Goal: Information Seeking & Learning: Learn about a topic

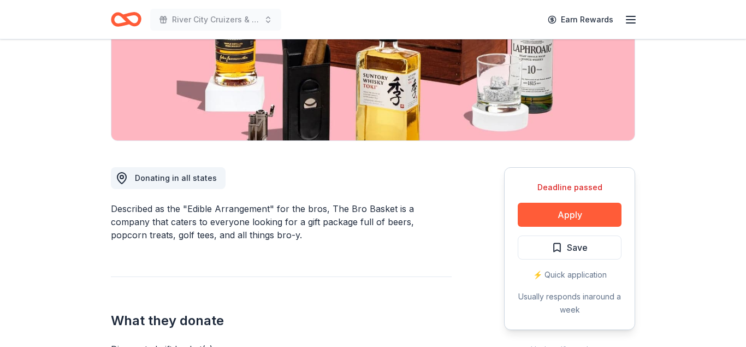
scroll to position [194, 0]
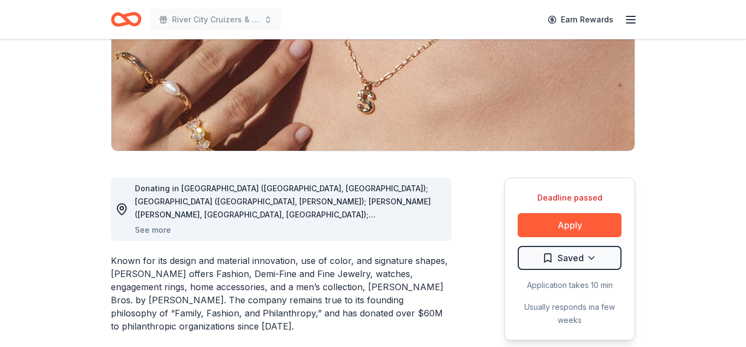
scroll to position [184, 0]
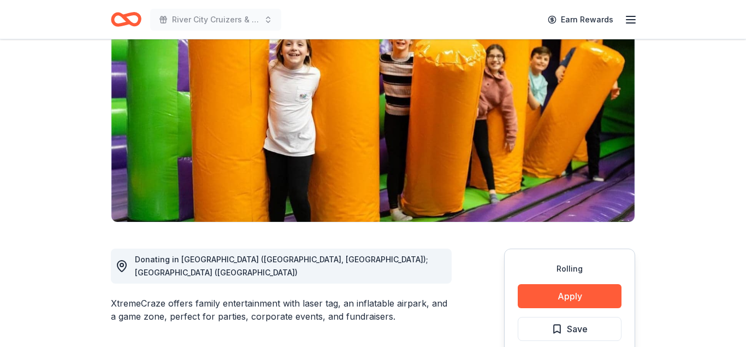
scroll to position [116, 0]
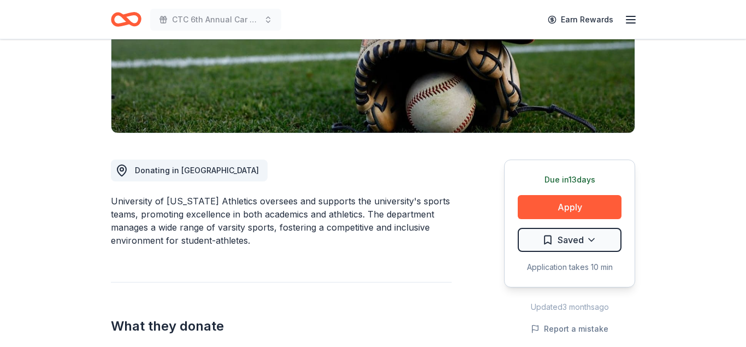
scroll to position [201, 0]
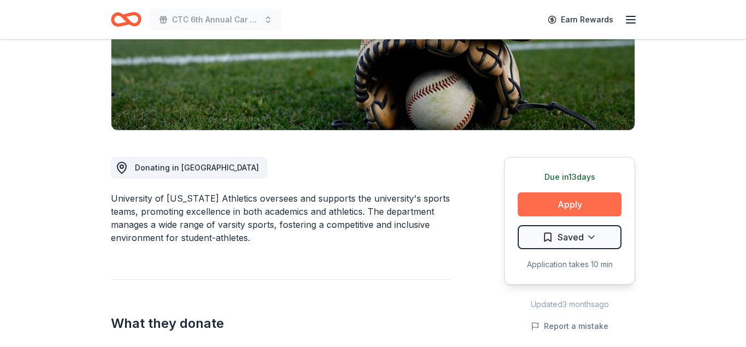
click at [557, 199] on button "Apply" at bounding box center [569, 204] width 104 height 24
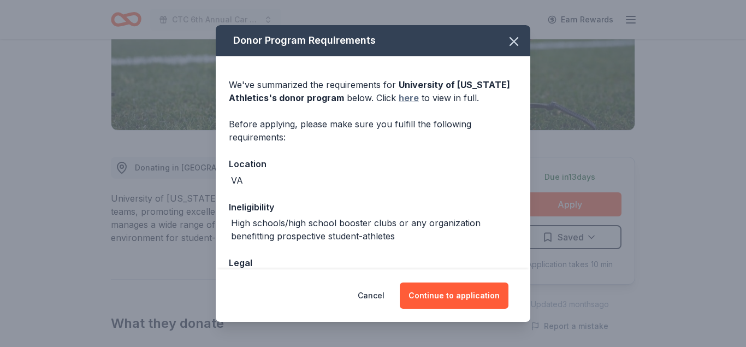
click at [402, 97] on link "here" at bounding box center [408, 97] width 20 height 13
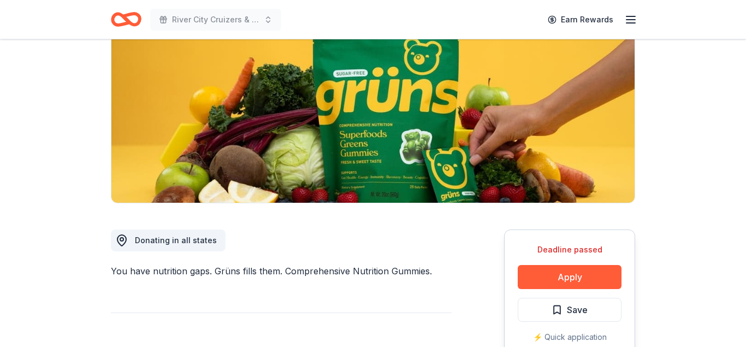
scroll to position [132, 0]
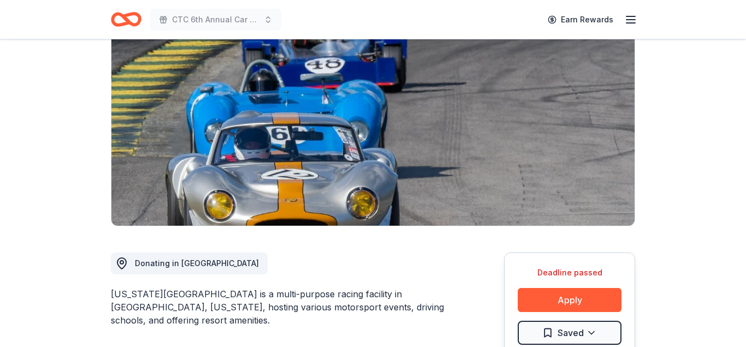
scroll to position [108, 0]
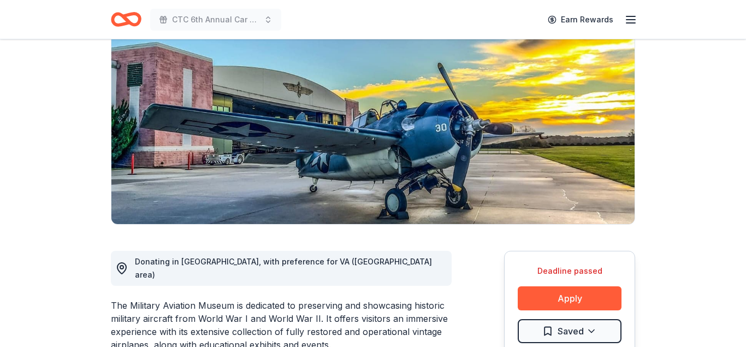
scroll to position [110, 0]
